Goal: Task Accomplishment & Management: Manage account settings

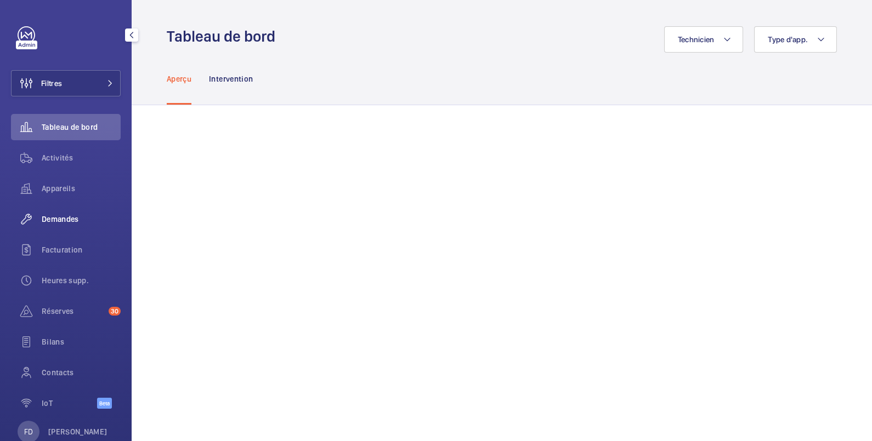
click at [62, 220] on span "Demandes" at bounding box center [81, 219] width 79 height 11
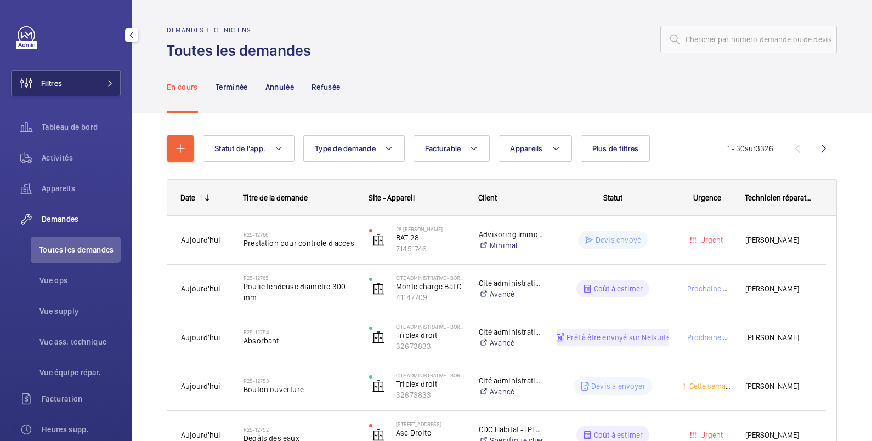
click at [65, 79] on button "Filtres" at bounding box center [66, 83] width 110 height 26
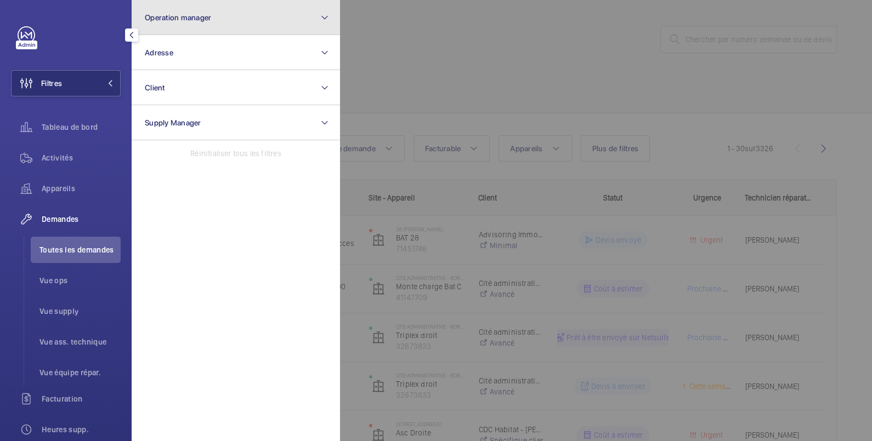
click at [168, 19] on span "Operation manager" at bounding box center [178, 17] width 66 height 9
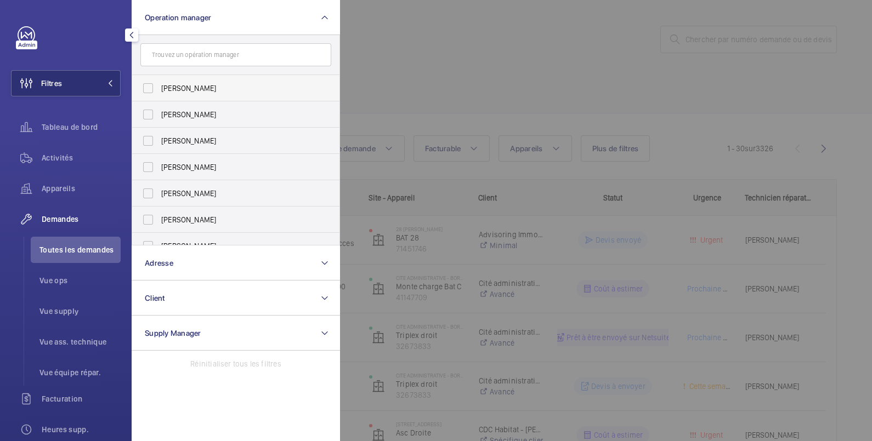
click at [173, 90] on span "[PERSON_NAME]" at bounding box center [236, 88] width 151 height 11
click at [159, 90] on input "[PERSON_NAME]" at bounding box center [148, 88] width 22 height 22
checkbox input "true"
click at [430, 35] on div at bounding box center [776, 220] width 872 height 441
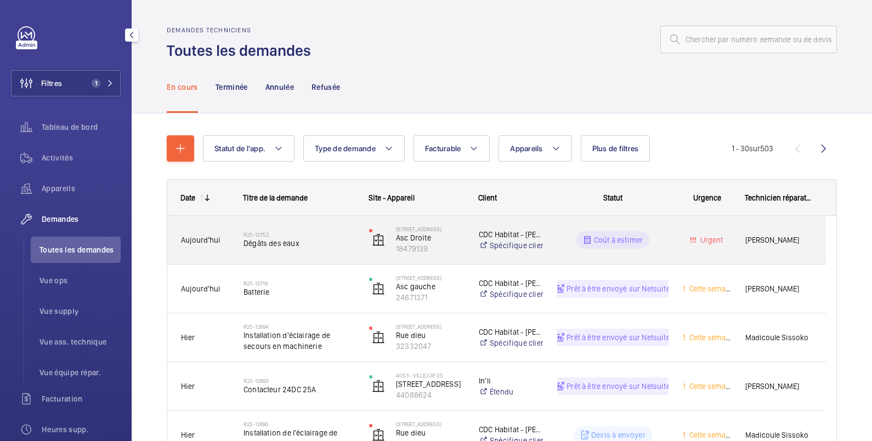
click at [656, 230] on div "Coût à estimer" at bounding box center [606, 239] width 124 height 39
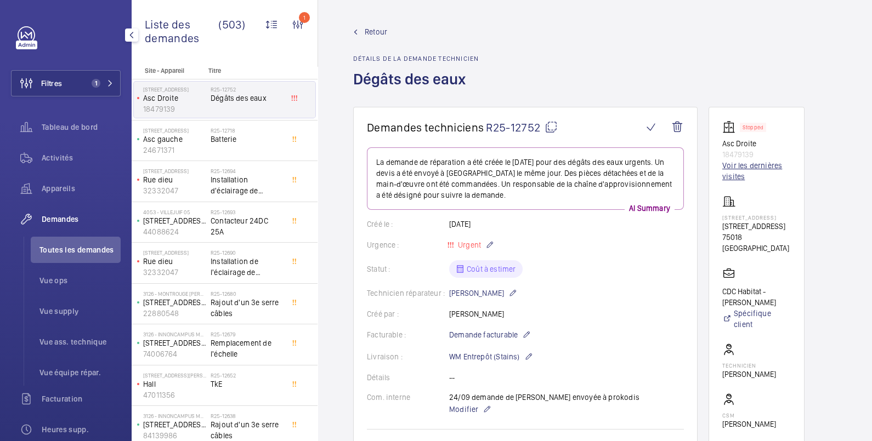
click at [755, 165] on link "Voir les dernières visites" at bounding box center [756, 171] width 69 height 22
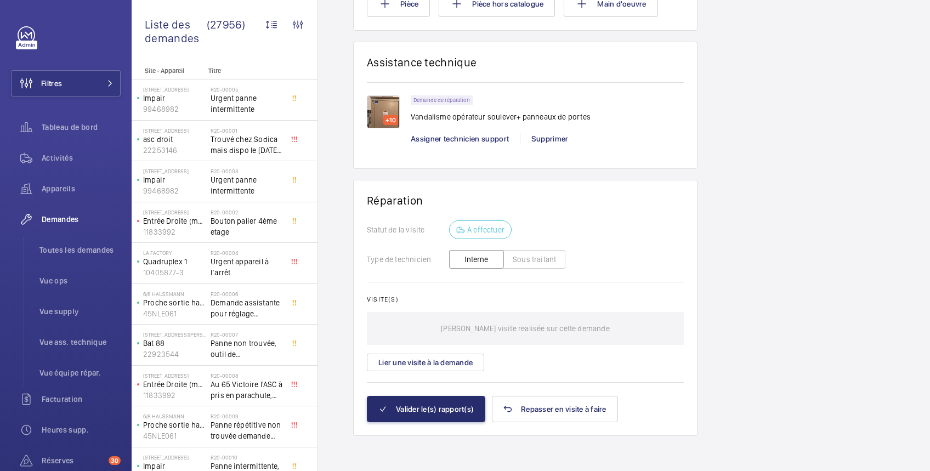
scroll to position [784, 0]
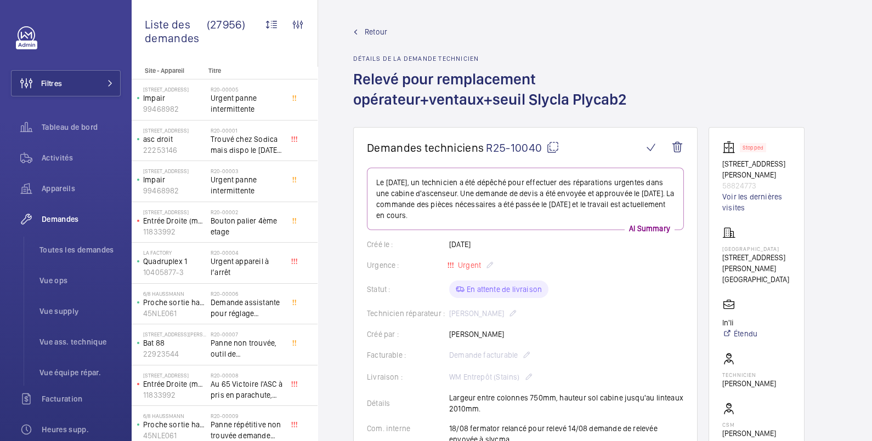
click at [552, 147] on mat-icon at bounding box center [552, 147] width 13 height 13
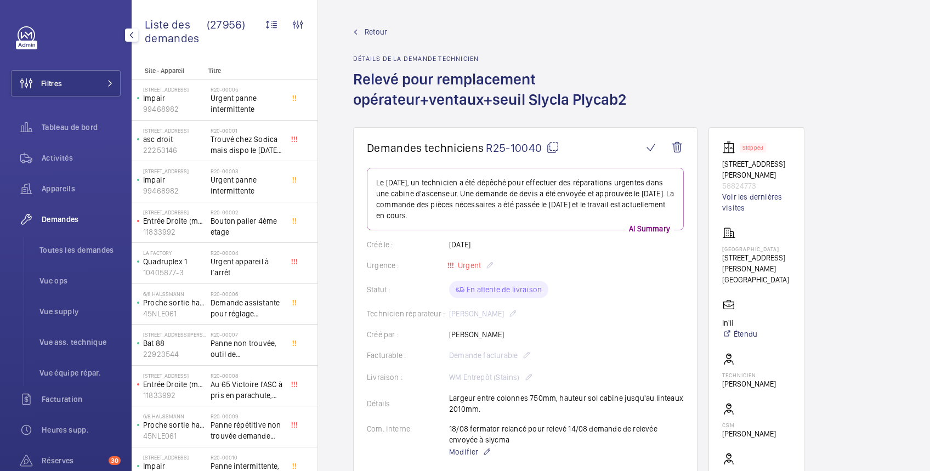
click at [69, 218] on span "Demandes" at bounding box center [81, 219] width 79 height 11
click at [381, 29] on span "Retour" at bounding box center [376, 31] width 22 height 11
click at [75, 82] on button "Filtres" at bounding box center [66, 83] width 110 height 26
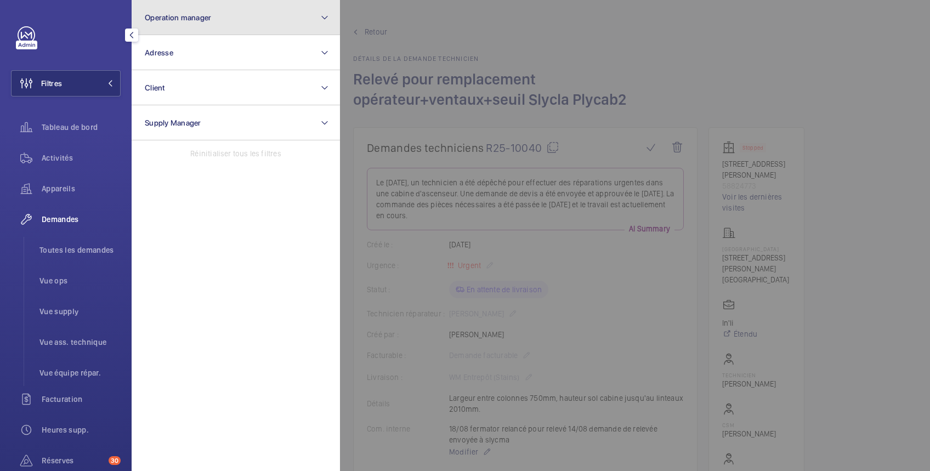
click at [218, 18] on button "Operation manager" at bounding box center [236, 17] width 208 height 35
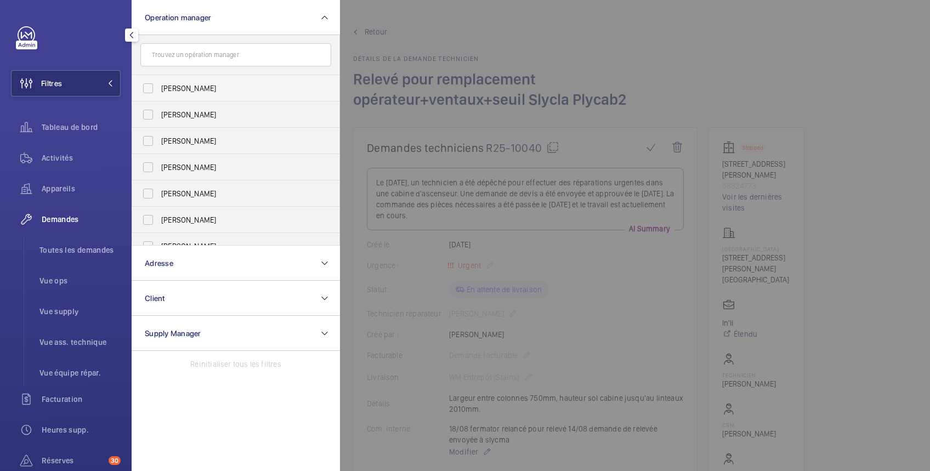
click at [189, 88] on span "[PERSON_NAME]" at bounding box center [236, 88] width 151 height 11
click at [159, 88] on input "[PERSON_NAME]" at bounding box center [148, 88] width 22 height 22
checkbox input "true"
click at [818, 44] on div at bounding box center [805, 235] width 930 height 471
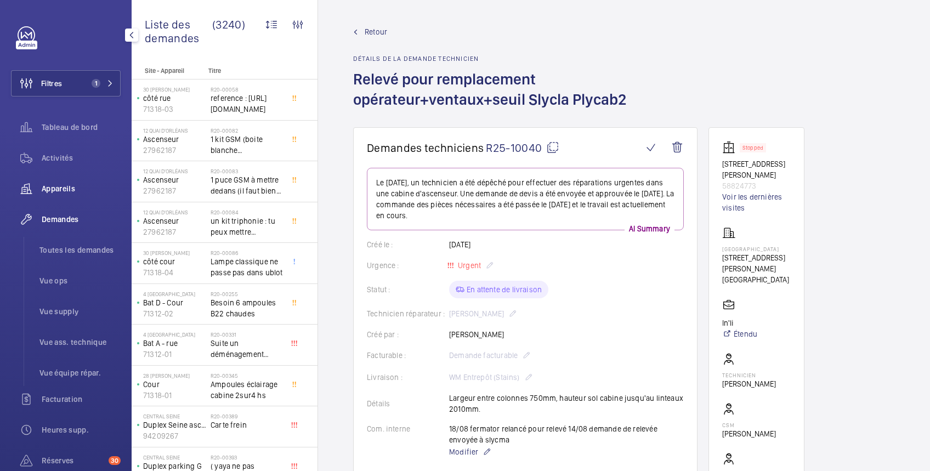
click at [64, 186] on span "Appareils" at bounding box center [81, 188] width 79 height 11
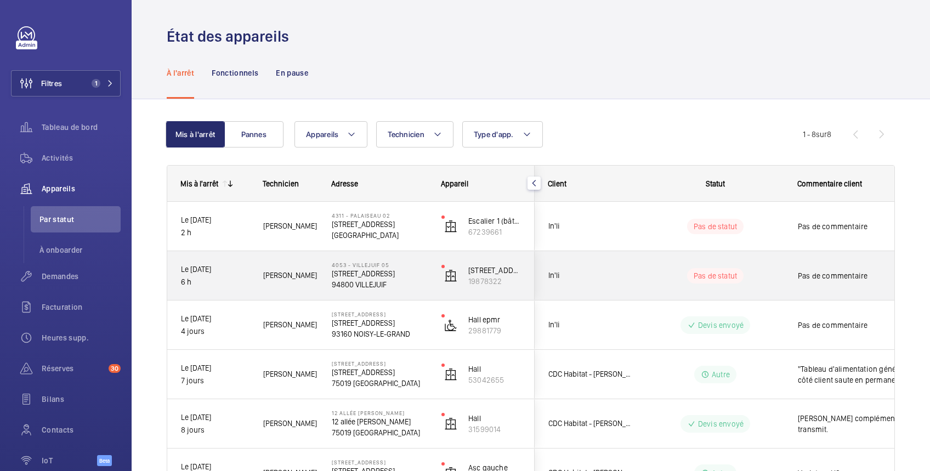
click at [789, 274] on div "Pas de commentaire" at bounding box center [847, 275] width 127 height 47
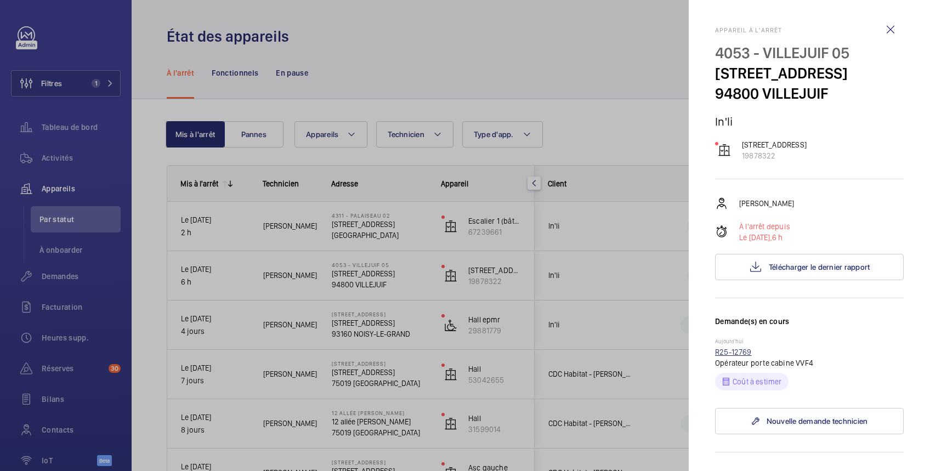
click at [742, 356] on link "R25-12769" at bounding box center [733, 352] width 37 height 9
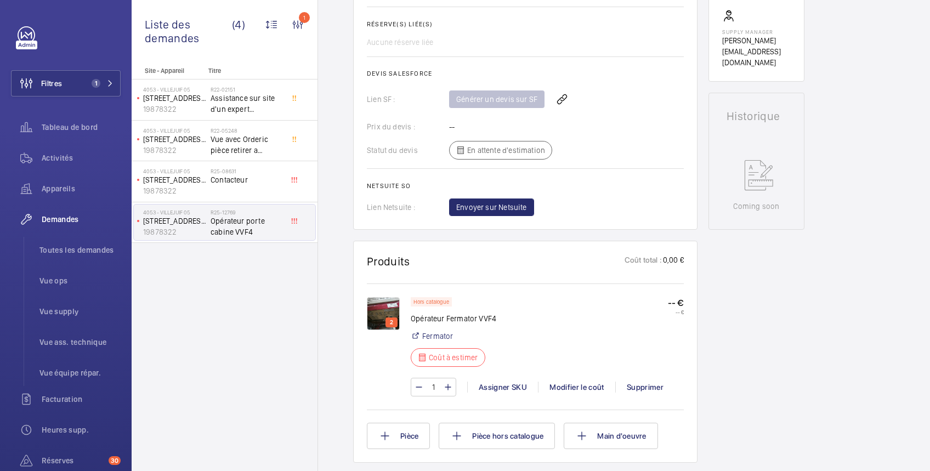
scroll to position [412, 0]
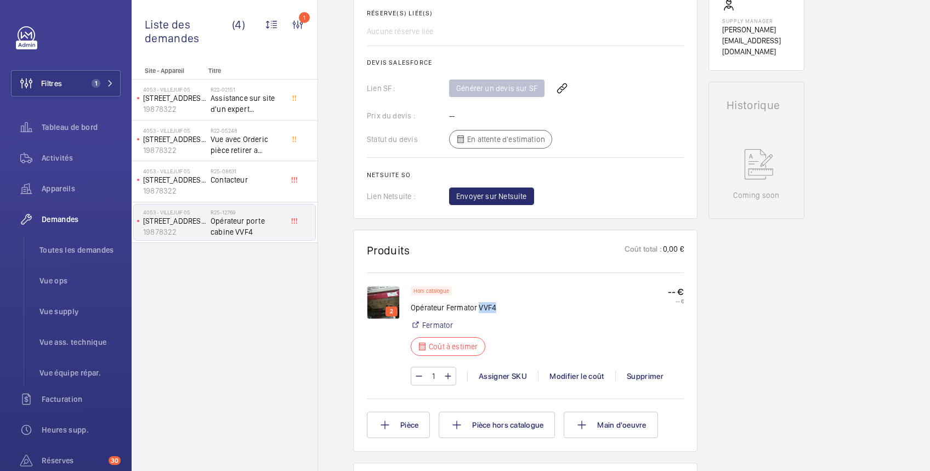
drag, startPoint x: 478, startPoint y: 314, endPoint x: 499, endPoint y: 314, distance: 20.8
click at [499, 314] on div "Hors catalogue Opérateur Fermator VVF4 Fermator Coût à estimer -- € -- €" at bounding box center [547, 324] width 273 height 76
copy p "VVF4"
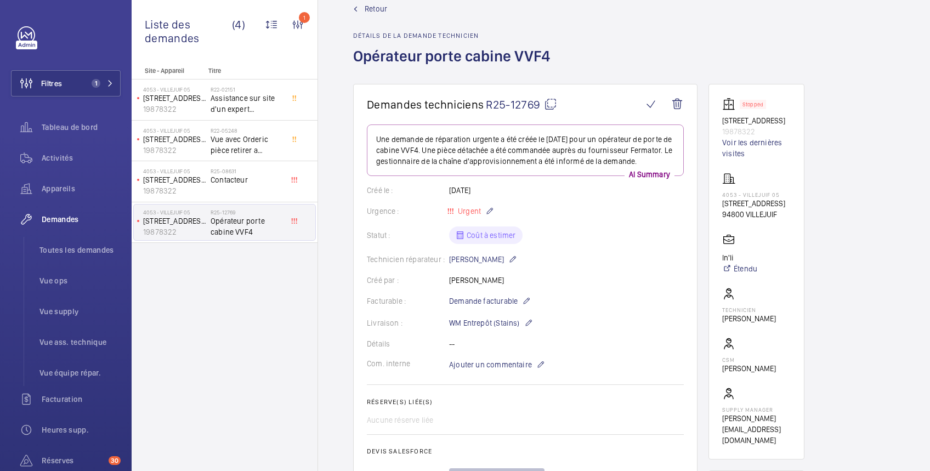
scroll to position [22, 0]
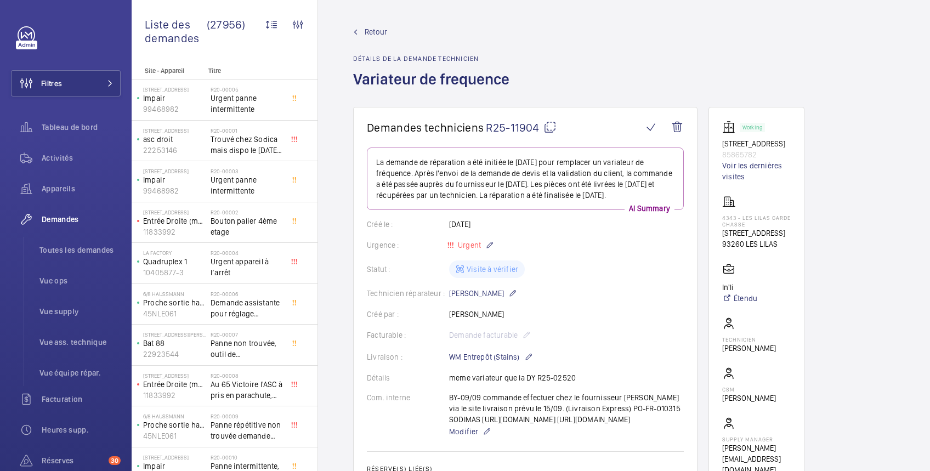
click at [380, 100] on h1 "Variateur de frequence" at bounding box center [434, 88] width 163 height 38
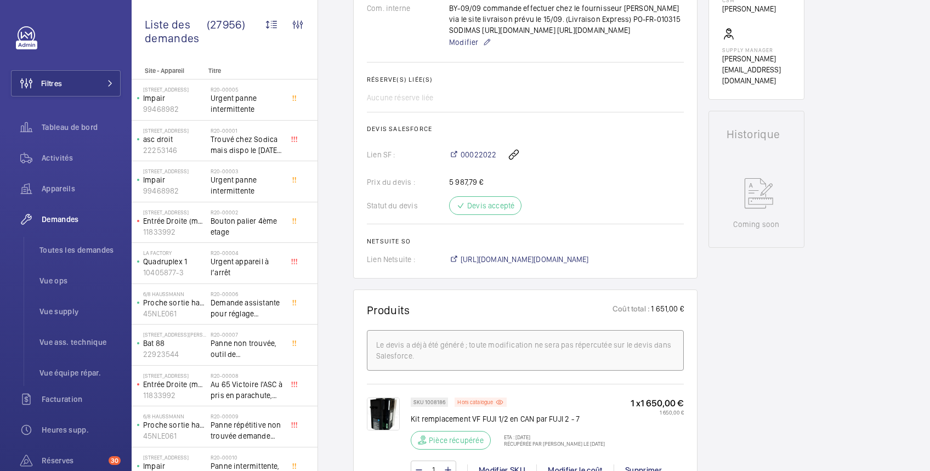
scroll to position [390, 0]
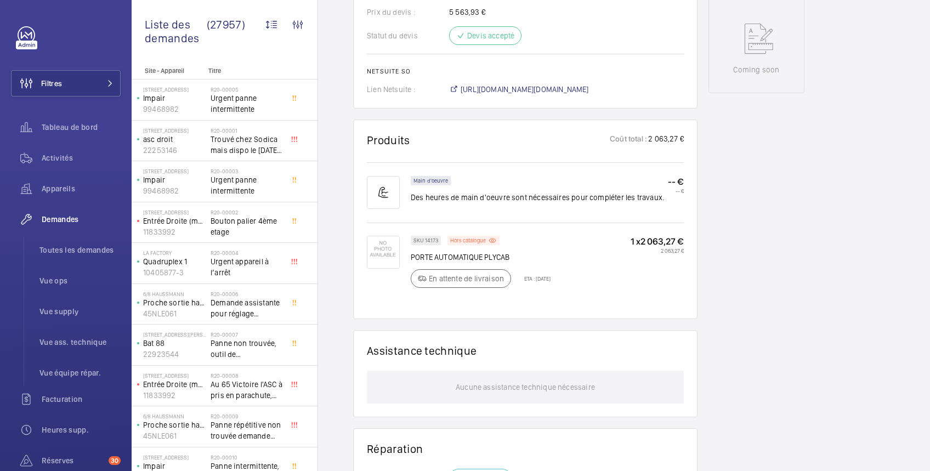
scroll to position [584, 0]
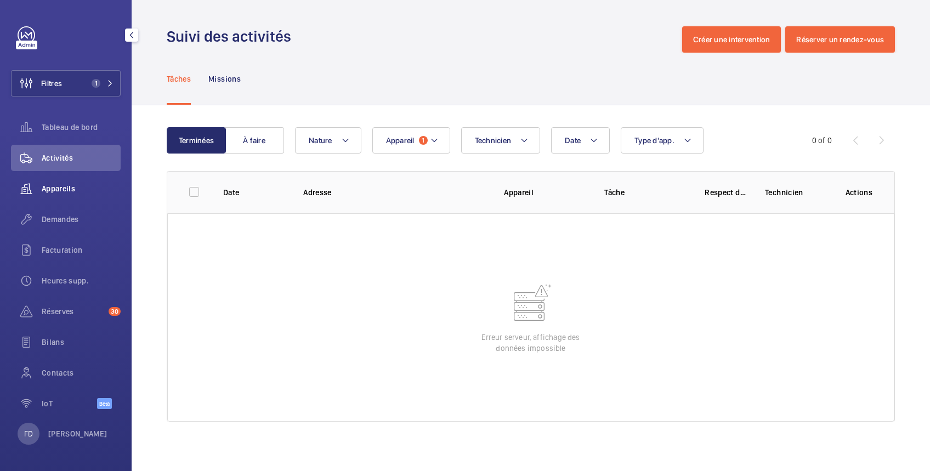
click at [72, 189] on span "Appareils" at bounding box center [81, 188] width 79 height 11
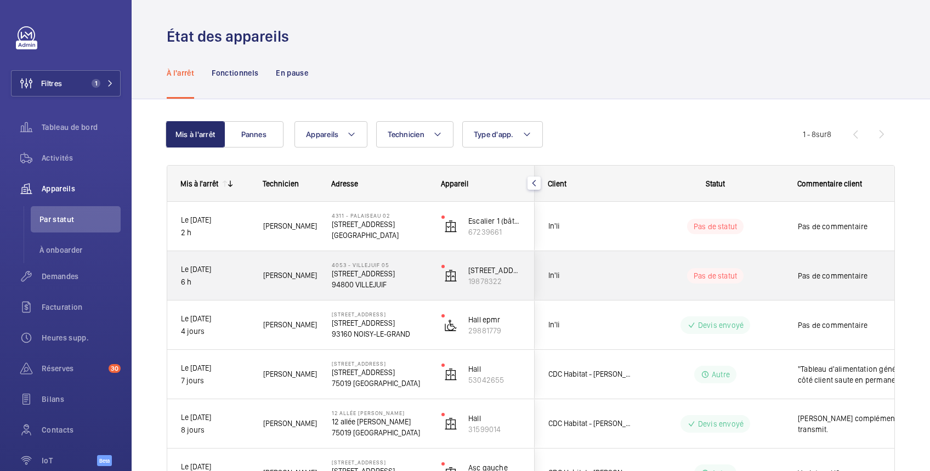
click at [788, 274] on div "Pas de commentaire" at bounding box center [847, 275] width 127 height 47
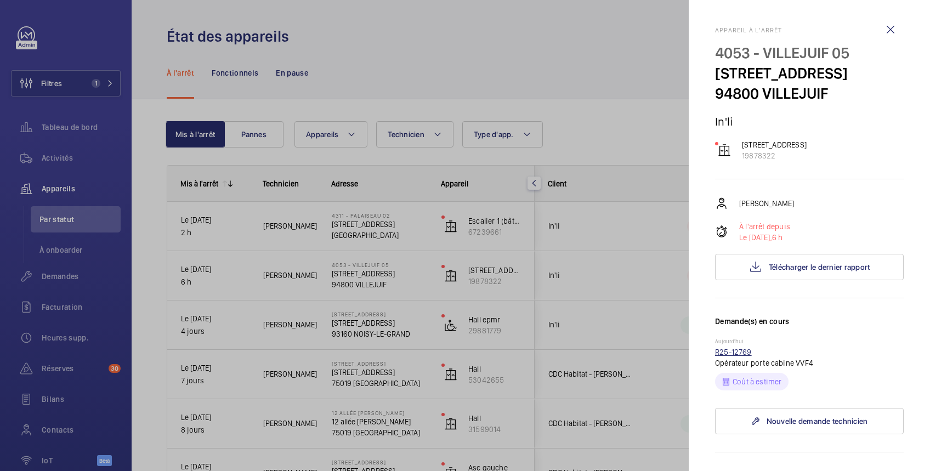
click at [741, 356] on link "R25-12769" at bounding box center [733, 352] width 37 height 9
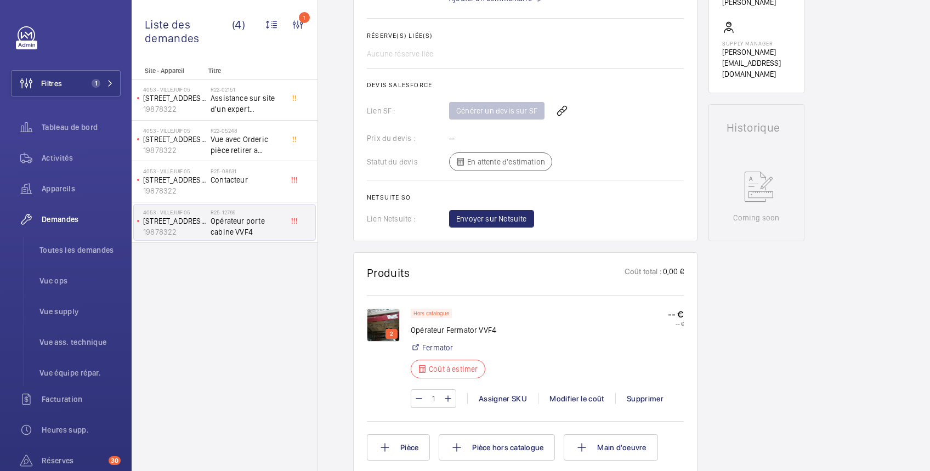
scroll to position [390, 0]
click at [382, 329] on img at bounding box center [383, 324] width 33 height 33
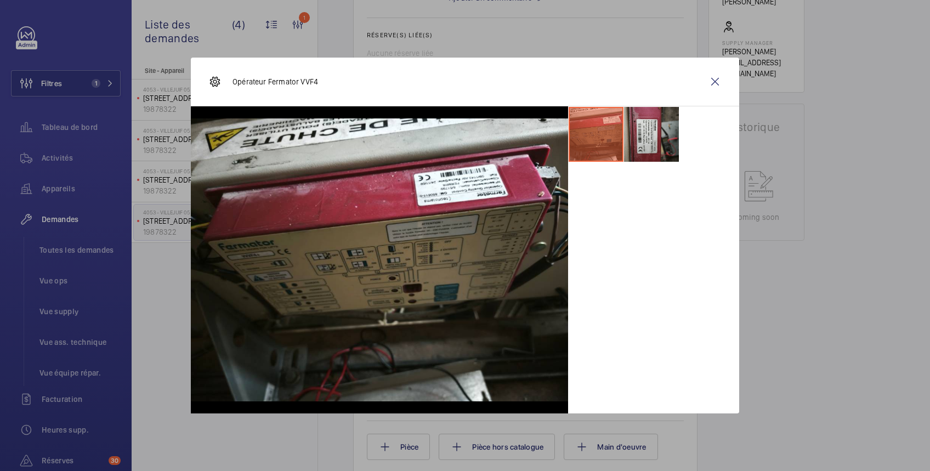
click at [658, 143] on li at bounding box center [651, 134] width 55 height 55
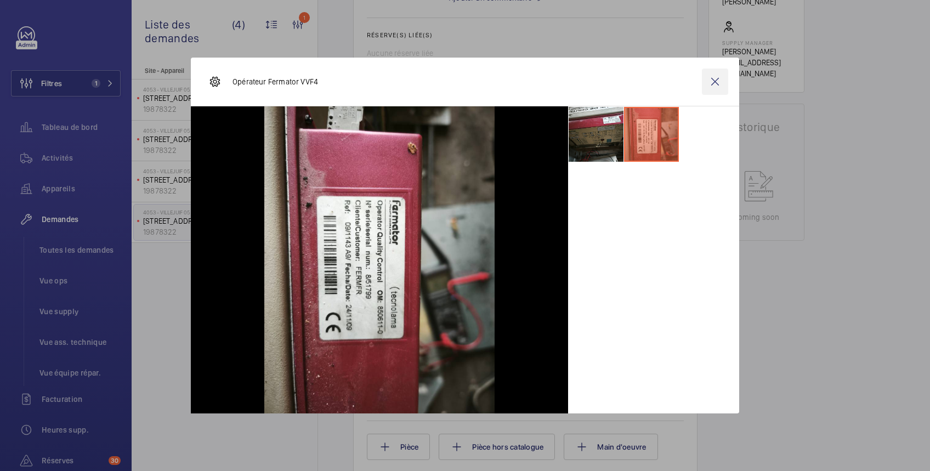
click at [716, 83] on wm-front-icon-button at bounding box center [715, 82] width 26 height 26
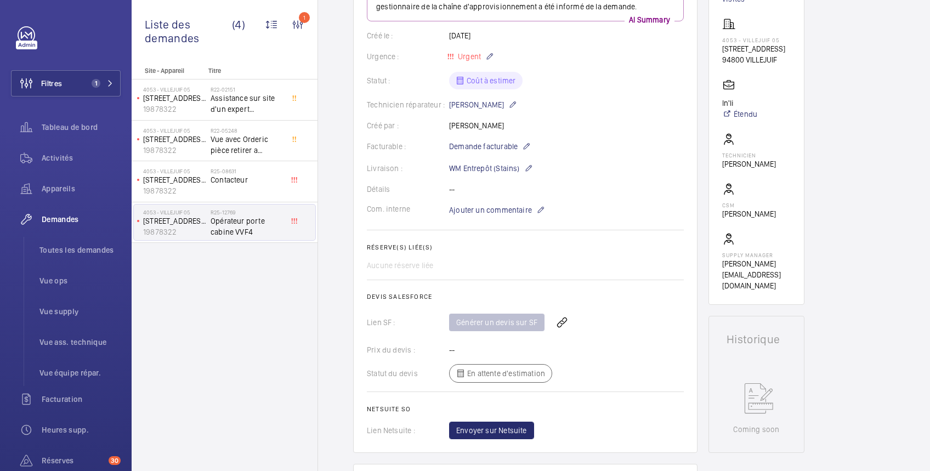
scroll to position [0, 0]
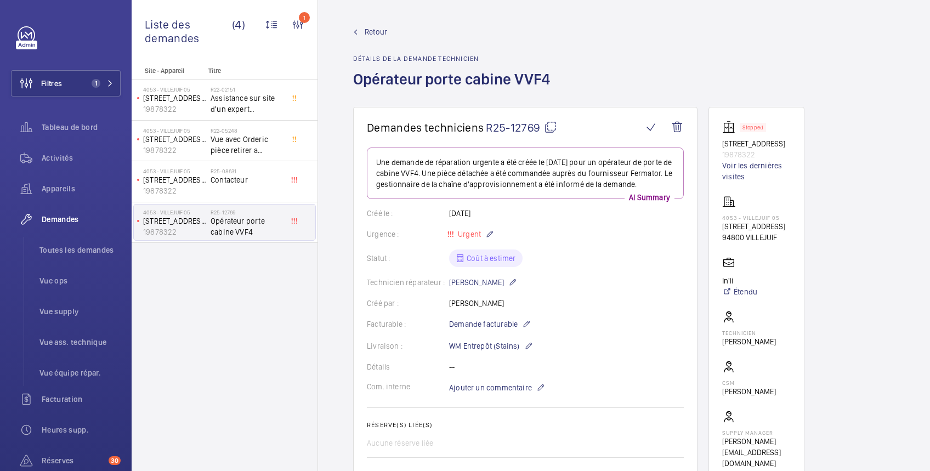
drag, startPoint x: 355, startPoint y: 78, endPoint x: 554, endPoint y: 87, distance: 199.2
click at [554, 87] on h1 "Opérateur porte cabine VVF4" at bounding box center [454, 88] width 203 height 38
click at [633, 289] on div "Technicien réparateur : Lassana Fadiga" at bounding box center [525, 282] width 317 height 13
drag, startPoint x: 353, startPoint y: 75, endPoint x: 566, endPoint y: 99, distance: 214.0
click at [566, 99] on div "Retour Détails de la demande technicien Opérateur porte cabine VVF4" at bounding box center [624, 66] width 542 height 81
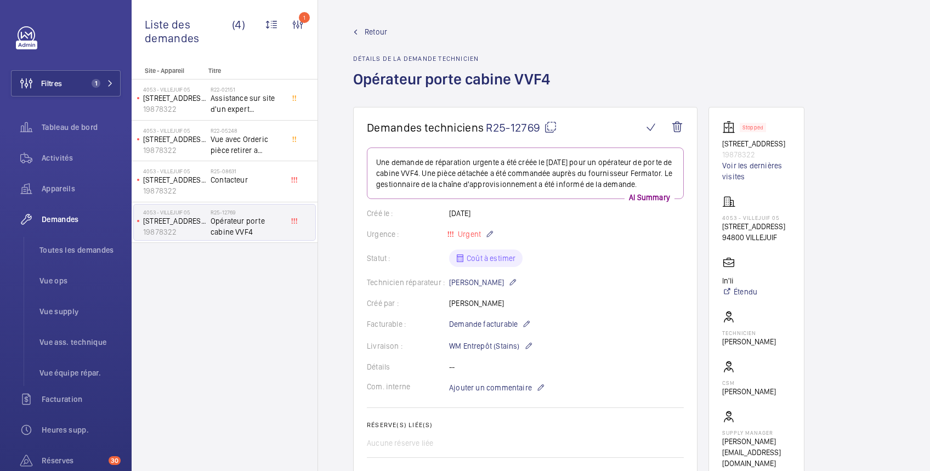
copy h1 "Opérateur porte cabine VVF4"
drag, startPoint x: 423, startPoint y: 390, endPoint x: 438, endPoint y: 394, distance: 15.3
click at [423, 390] on wm-front-card-body "Une demande de réparation urgente a été créée le 24 septembre 2025 pour un opér…" at bounding box center [525, 381] width 317 height 469
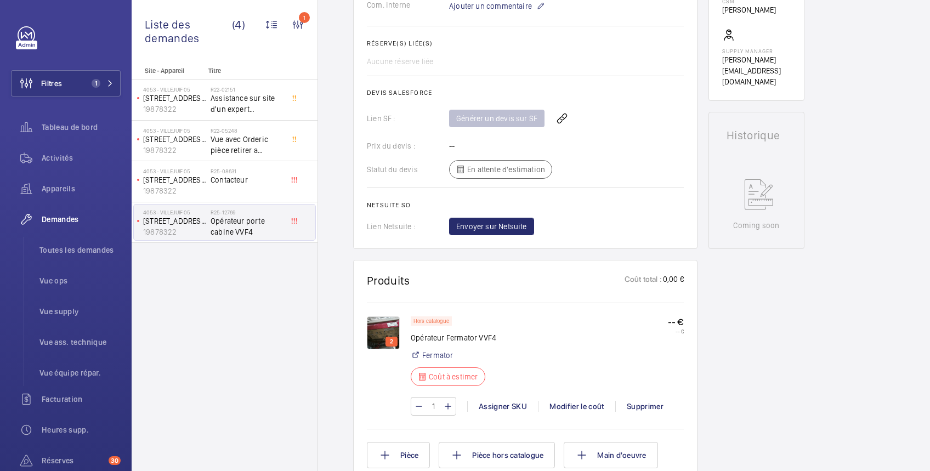
scroll to position [390, 0]
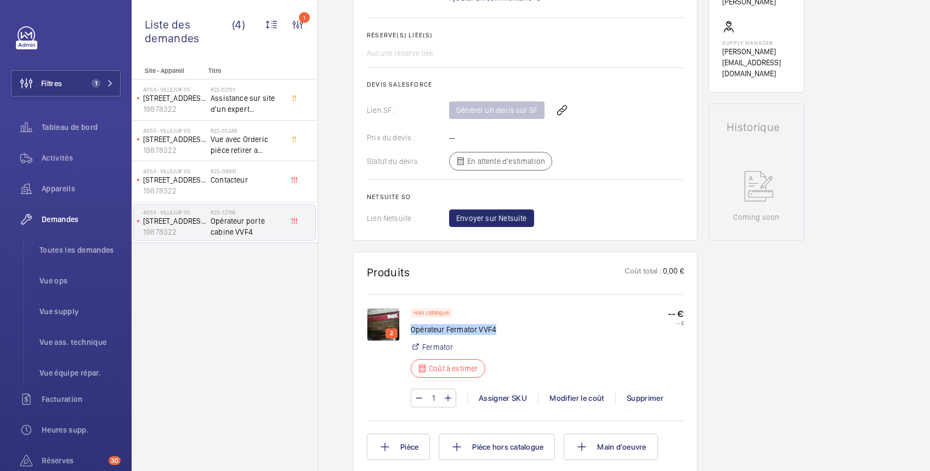
drag, startPoint x: 411, startPoint y: 341, endPoint x: 504, endPoint y: 339, distance: 93.2
click at [504, 339] on div "Hors catalogue Opérateur Fermator VVF4 Fermator Coût à estimer -- € -- €" at bounding box center [547, 346] width 273 height 76
copy p "Opérateur Fermator VVF4"
click at [380, 326] on img at bounding box center [383, 324] width 33 height 33
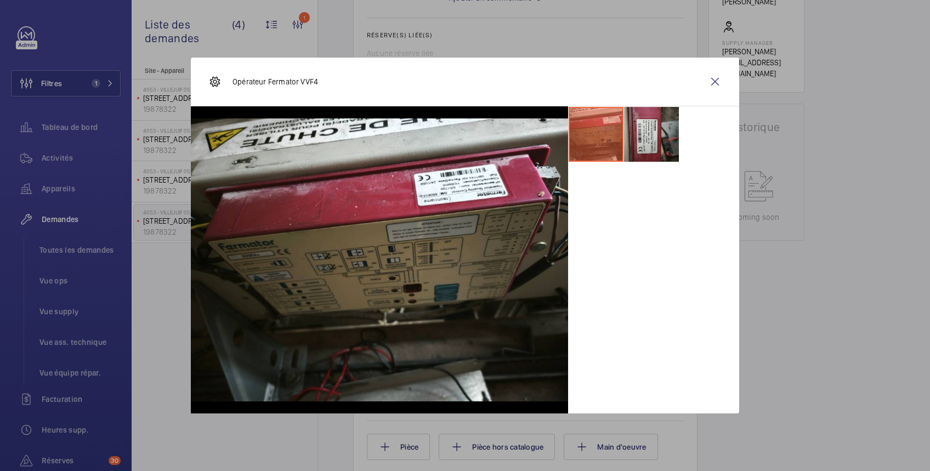
click at [664, 136] on li at bounding box center [651, 134] width 55 height 55
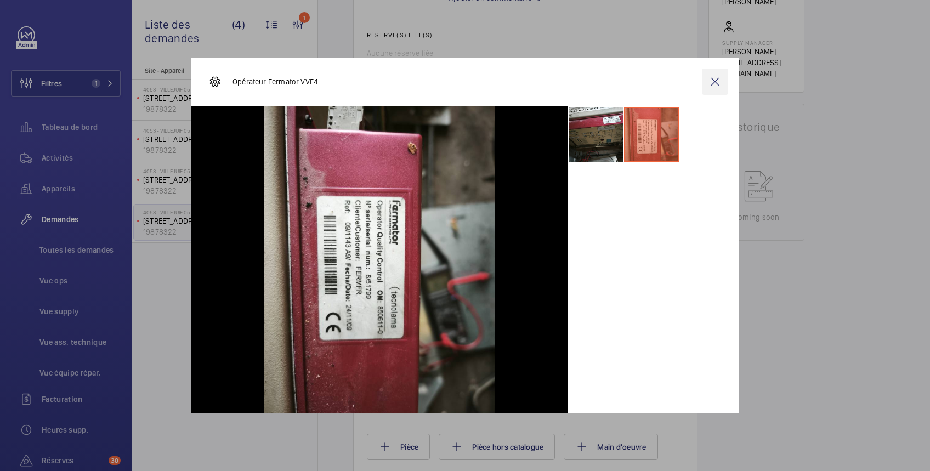
click at [715, 84] on wm-front-icon-button at bounding box center [715, 82] width 26 height 26
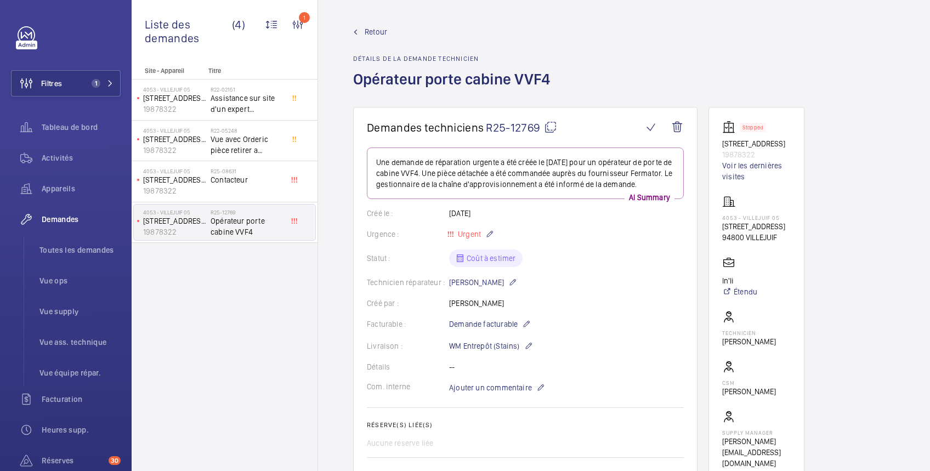
scroll to position [195, 0]
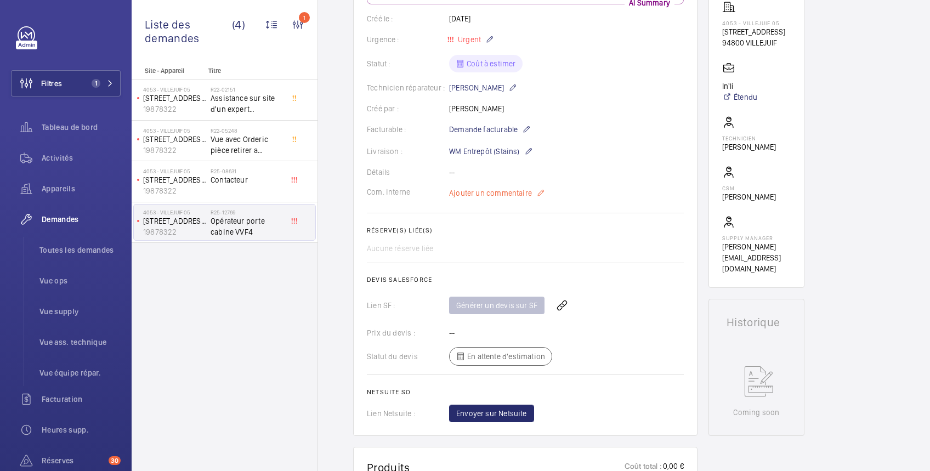
click at [539, 200] on mat-icon at bounding box center [540, 192] width 9 height 13
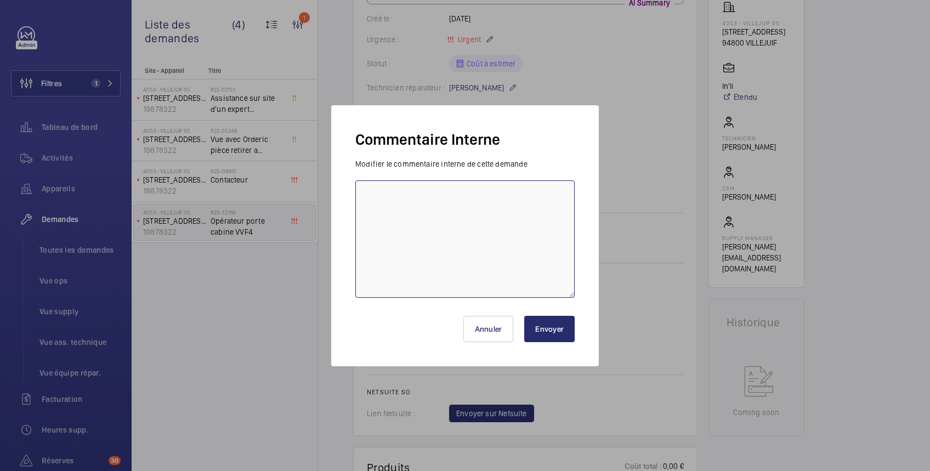
click at [525, 221] on textarea at bounding box center [464, 238] width 219 height 117
type textarea "est ce qu on peux trouver un échange standard ?"
click at [545, 326] on button "Envoyer" at bounding box center [549, 329] width 50 height 26
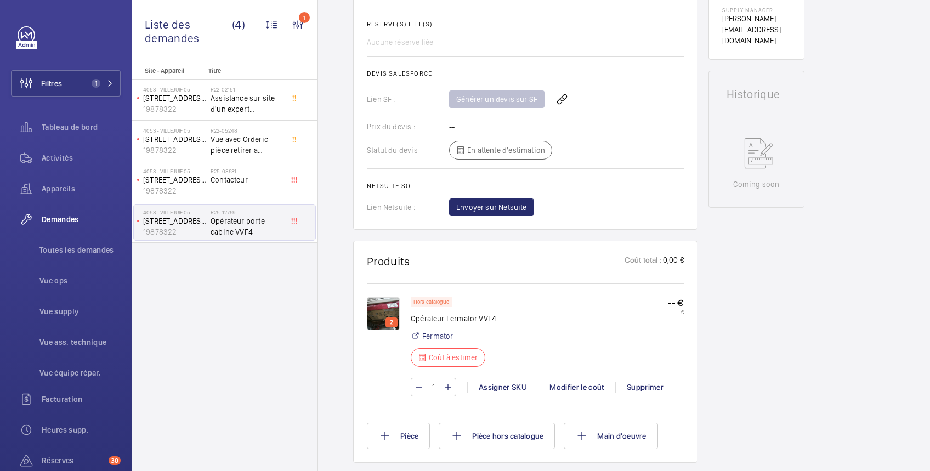
scroll to position [228, 0]
